Goal: Navigation & Orientation: Find specific page/section

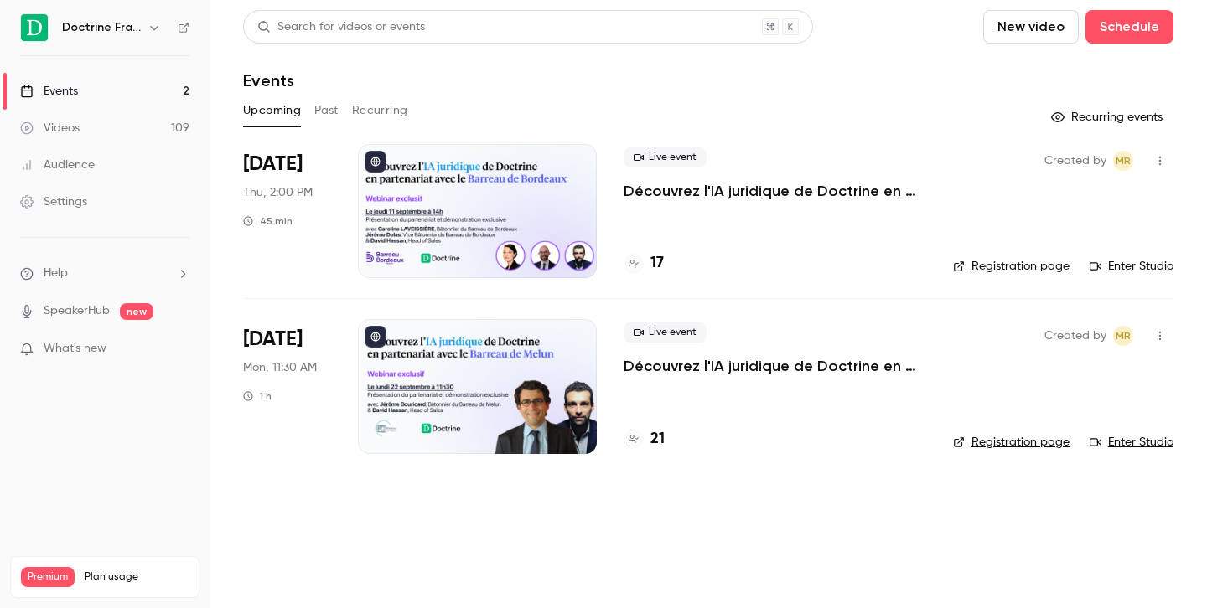
click at [153, 23] on icon "button" at bounding box center [154, 27] width 13 height 13
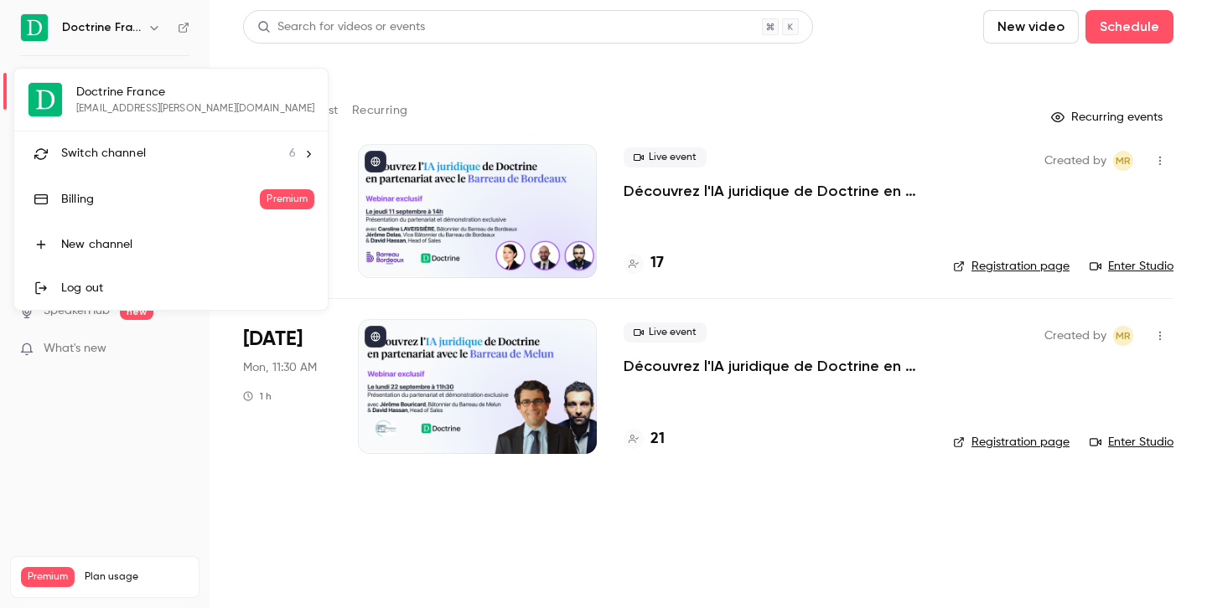
click at [121, 153] on span "Switch channel" at bounding box center [103, 154] width 85 height 18
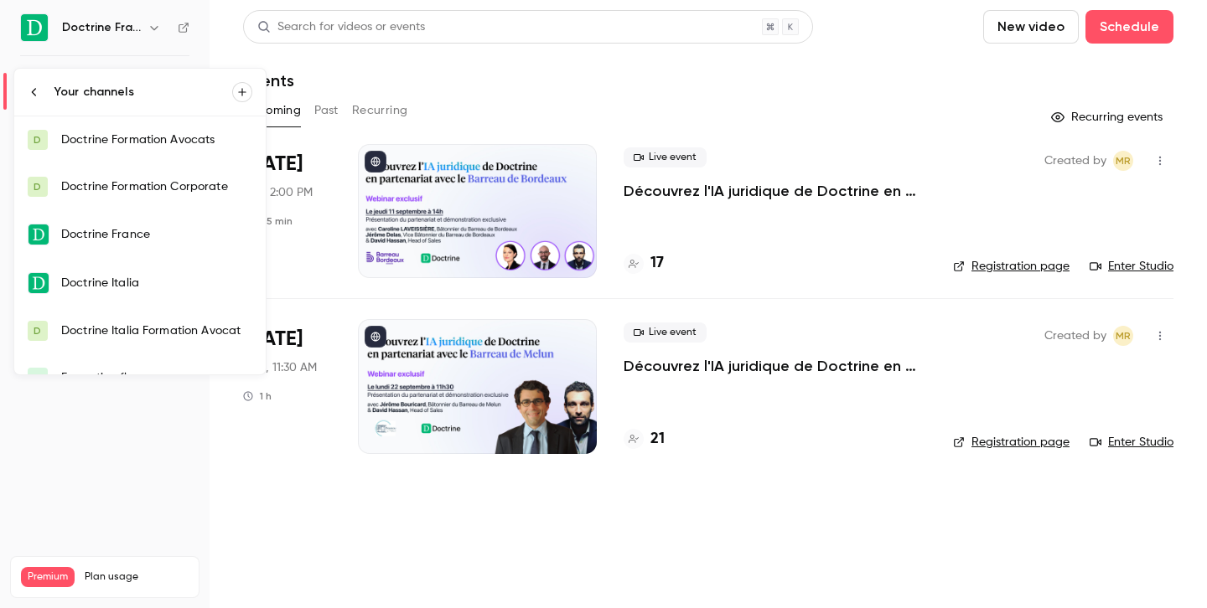
scroll to position [27, 0]
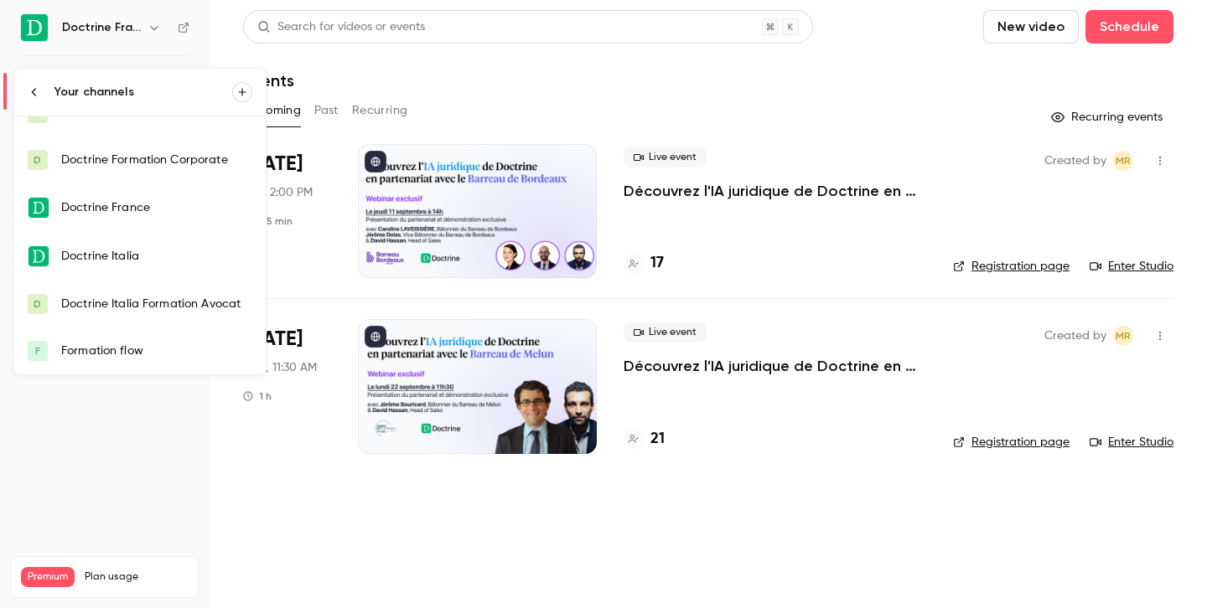
click at [146, 357] on div "Formation flow" at bounding box center [156, 351] width 191 height 17
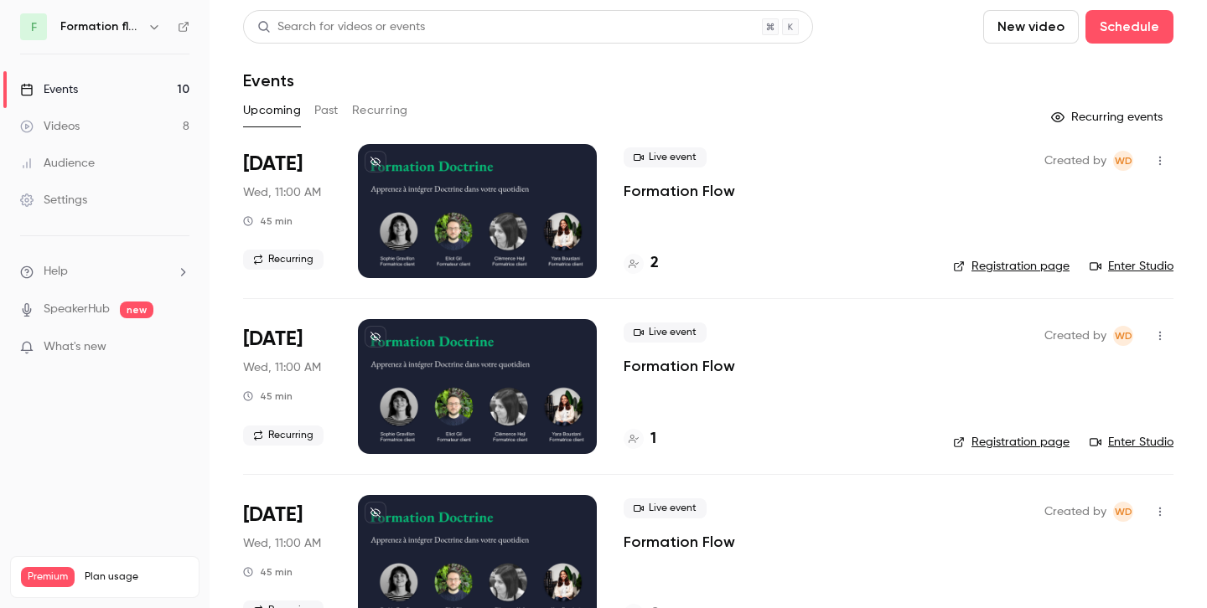
click at [1008, 267] on link "Registration page" at bounding box center [1011, 266] width 116 height 17
click at [1013, 443] on link "Registration page" at bounding box center [1011, 442] width 116 height 17
click at [1032, 267] on link "Registration page" at bounding box center [1011, 266] width 116 height 17
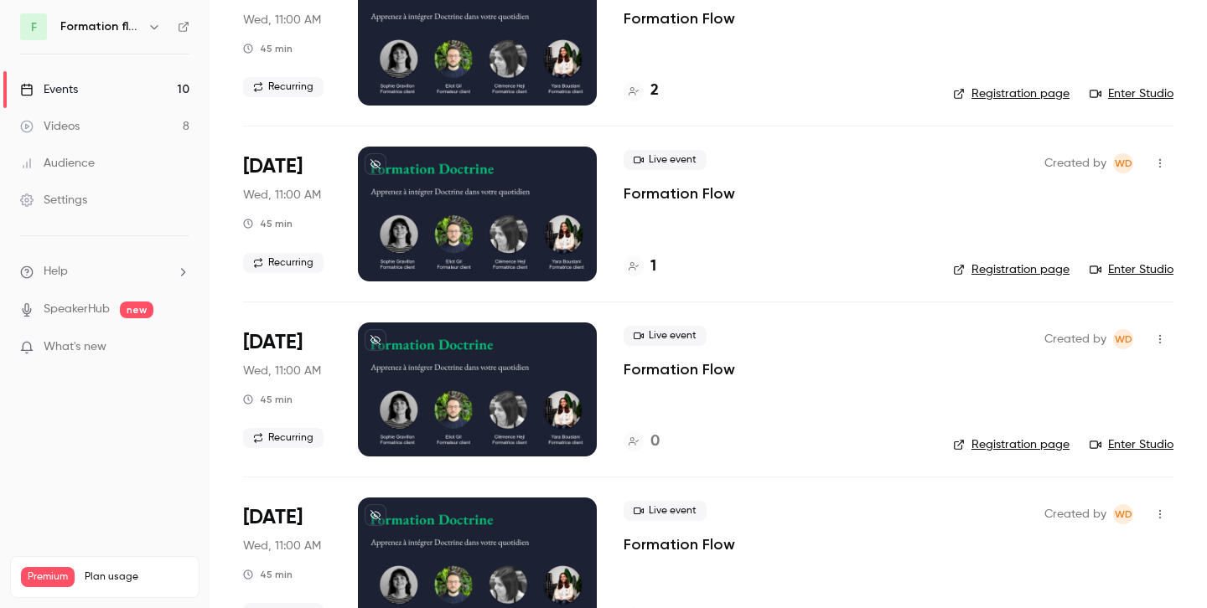
click at [1021, 442] on link "Registration page" at bounding box center [1011, 445] width 116 height 17
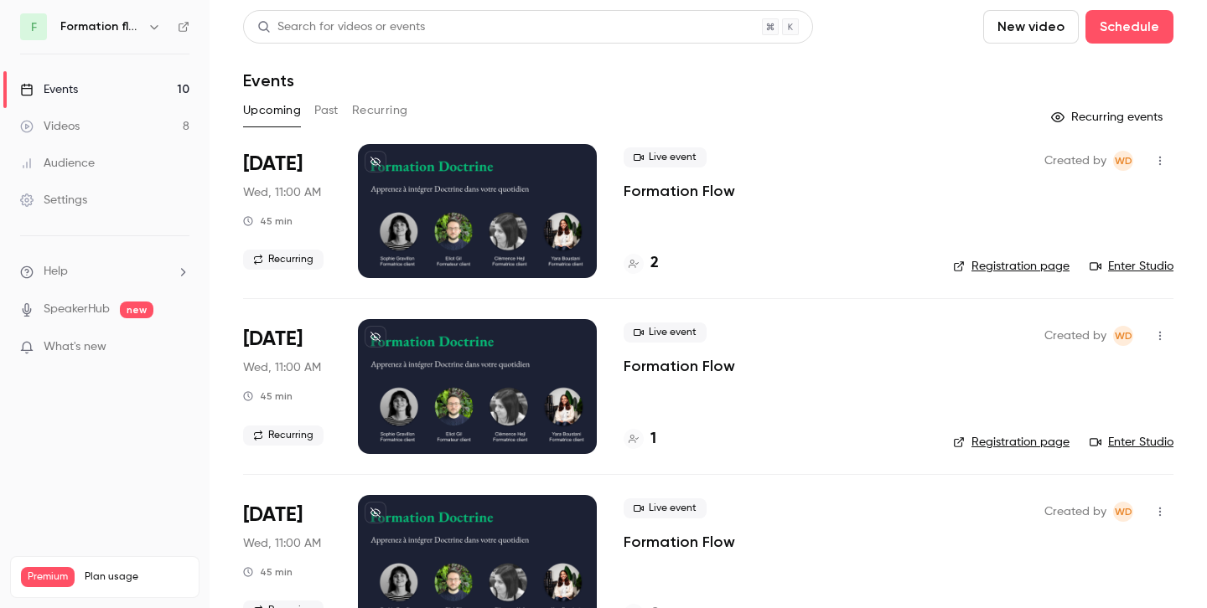
click at [155, 29] on icon "button" at bounding box center [154, 26] width 13 height 13
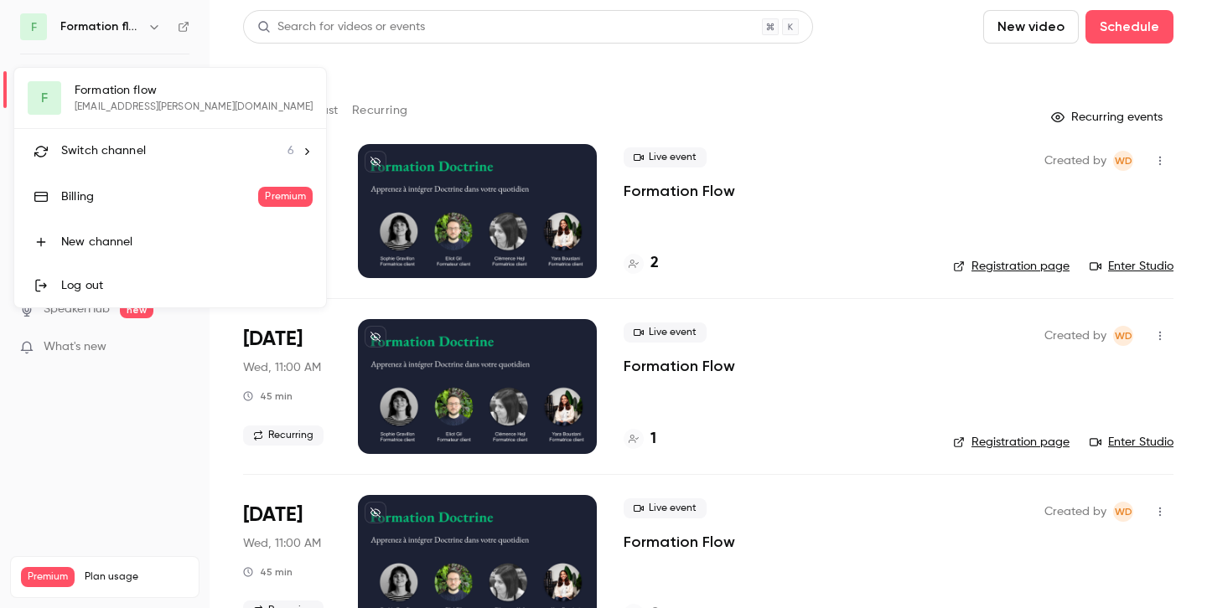
click at [148, 142] on div "Switch channel 6" at bounding box center [177, 151] width 233 height 18
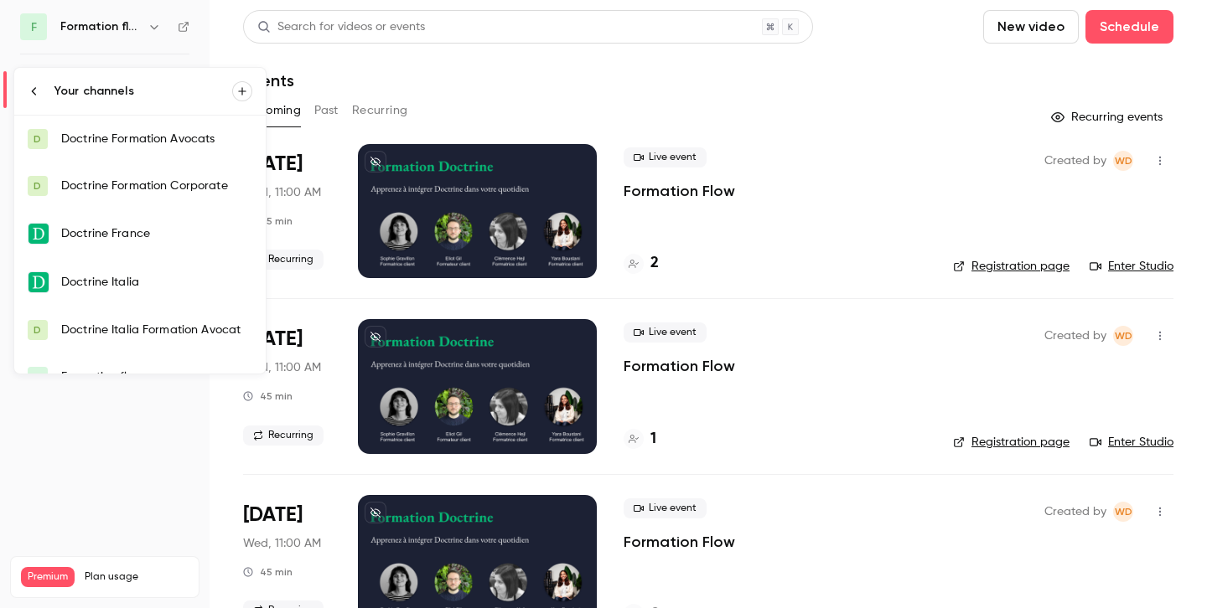
click at [194, 147] on div "Doctrine Formation Avocats" at bounding box center [156, 139] width 191 height 17
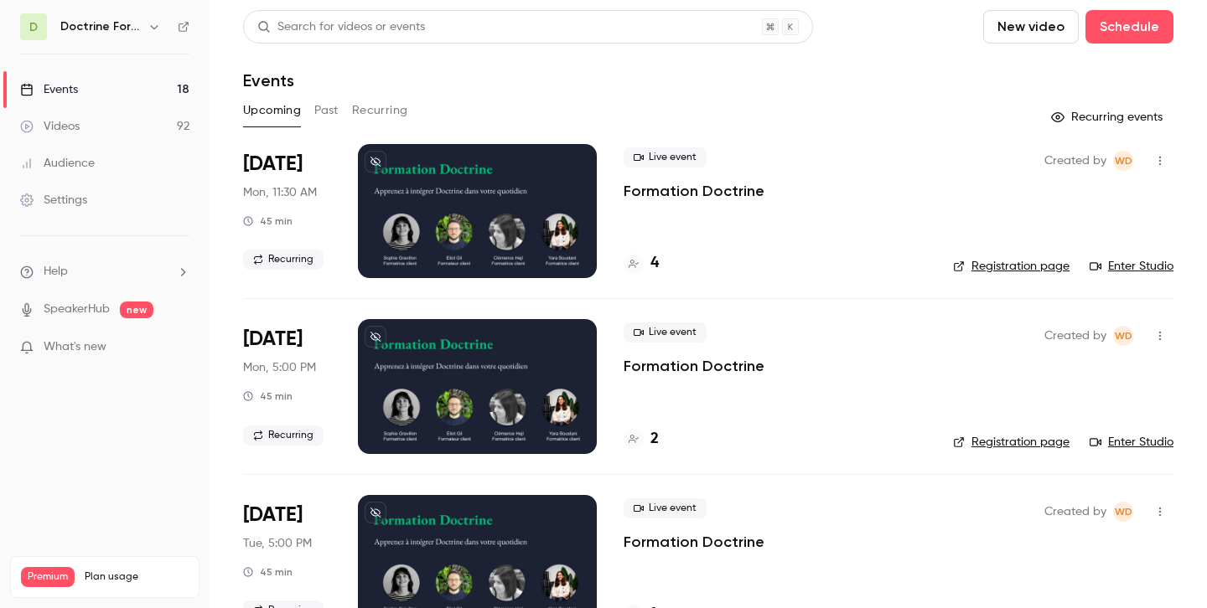
click at [681, 188] on p "Formation Doctrine" at bounding box center [694, 191] width 141 height 20
click at [1031, 270] on link "Registration page" at bounding box center [1011, 266] width 116 height 17
